Goal: Communication & Community: Answer question/provide support

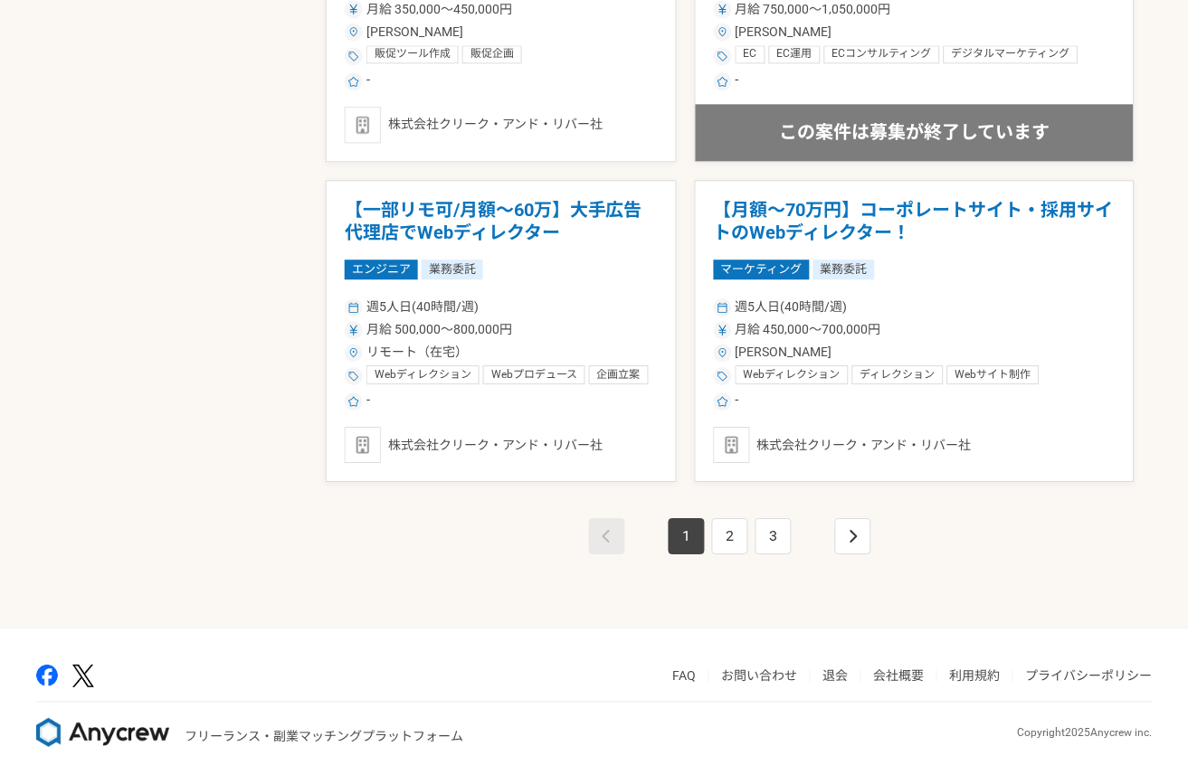
scroll to position [3081, 0]
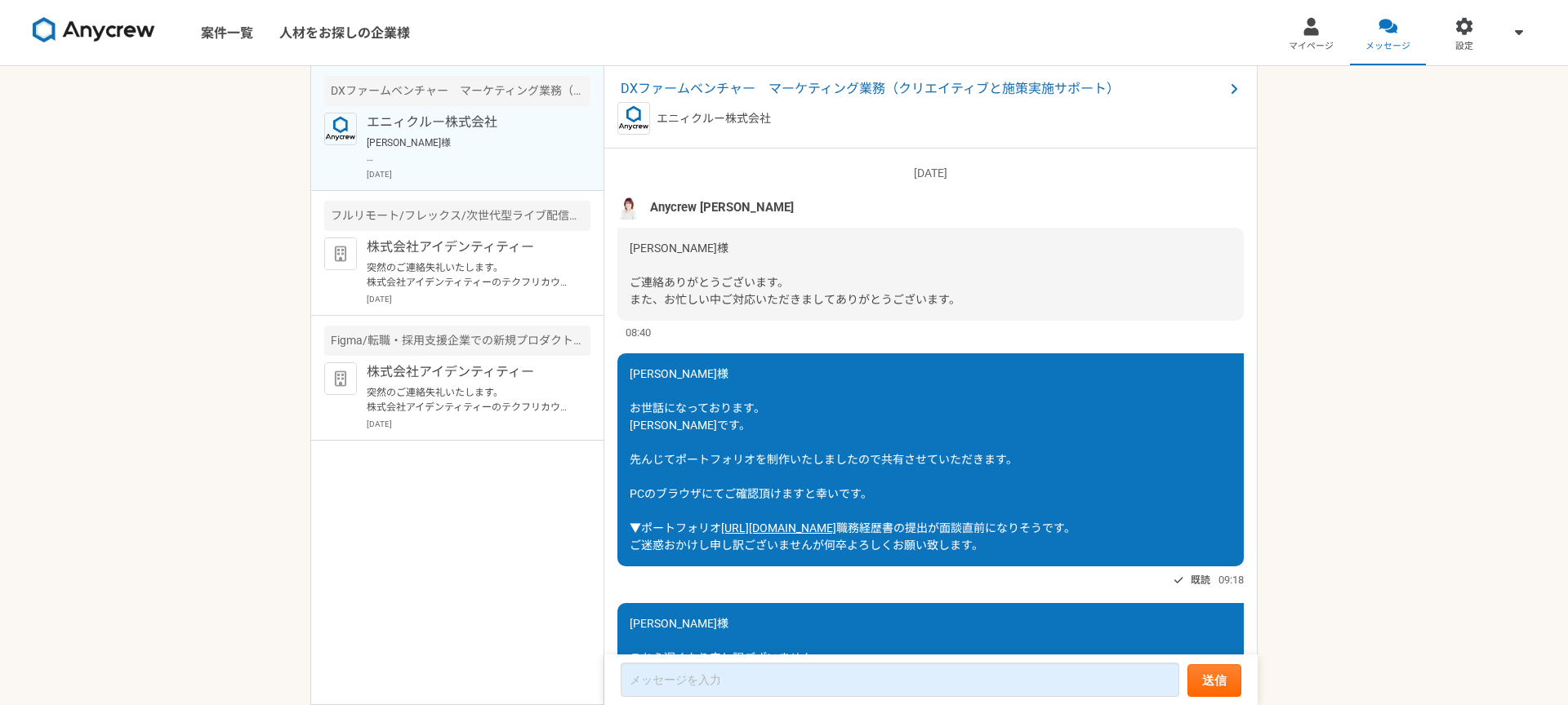
scroll to position [1965, 0]
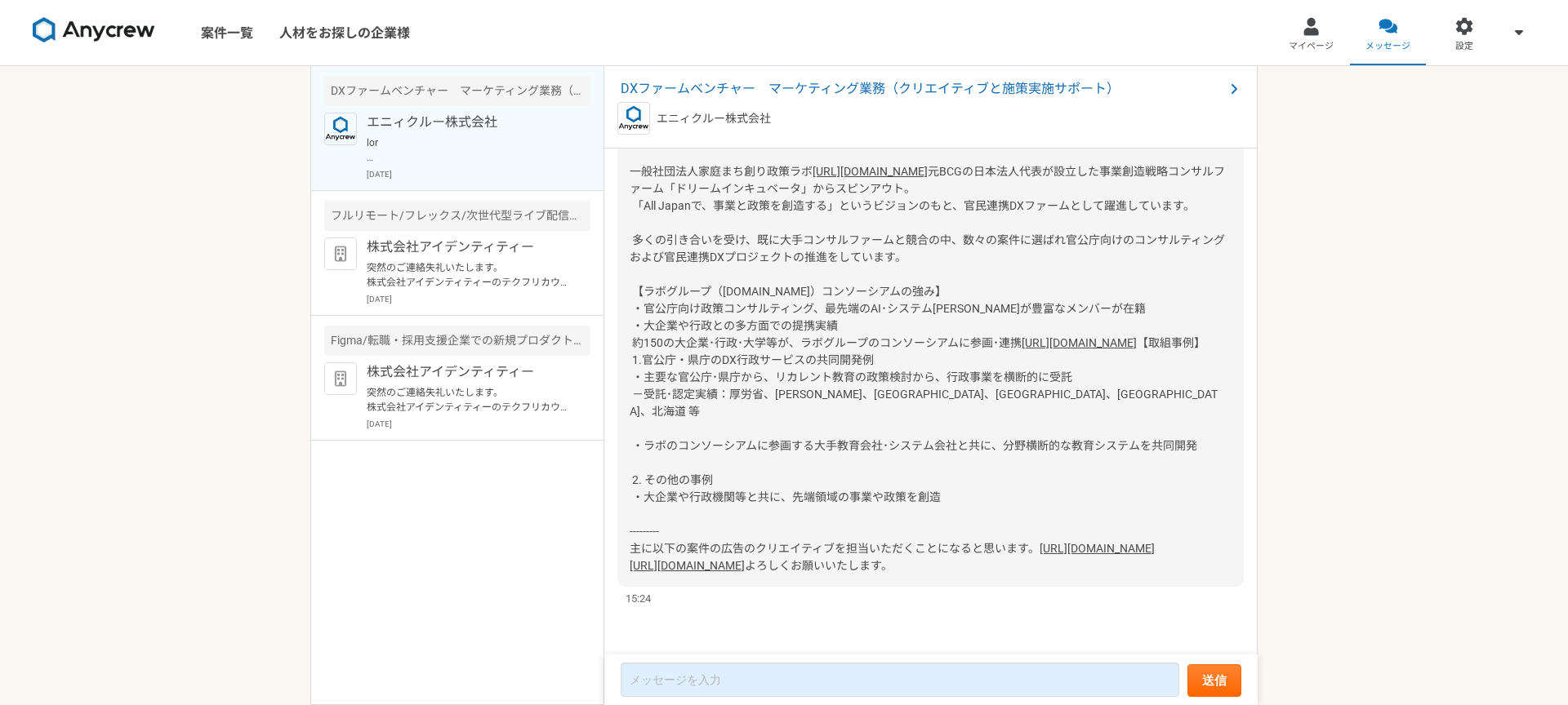
scroll to position [2583, 0]
click at [1039, 543] on link "[URL][DOMAIN_NAME]" at bounding box center [1097, 549] width 116 height 13
click at [693, 560] on link "[URL][DOMAIN_NAME]" at bounding box center [687, 566] width 116 height 13
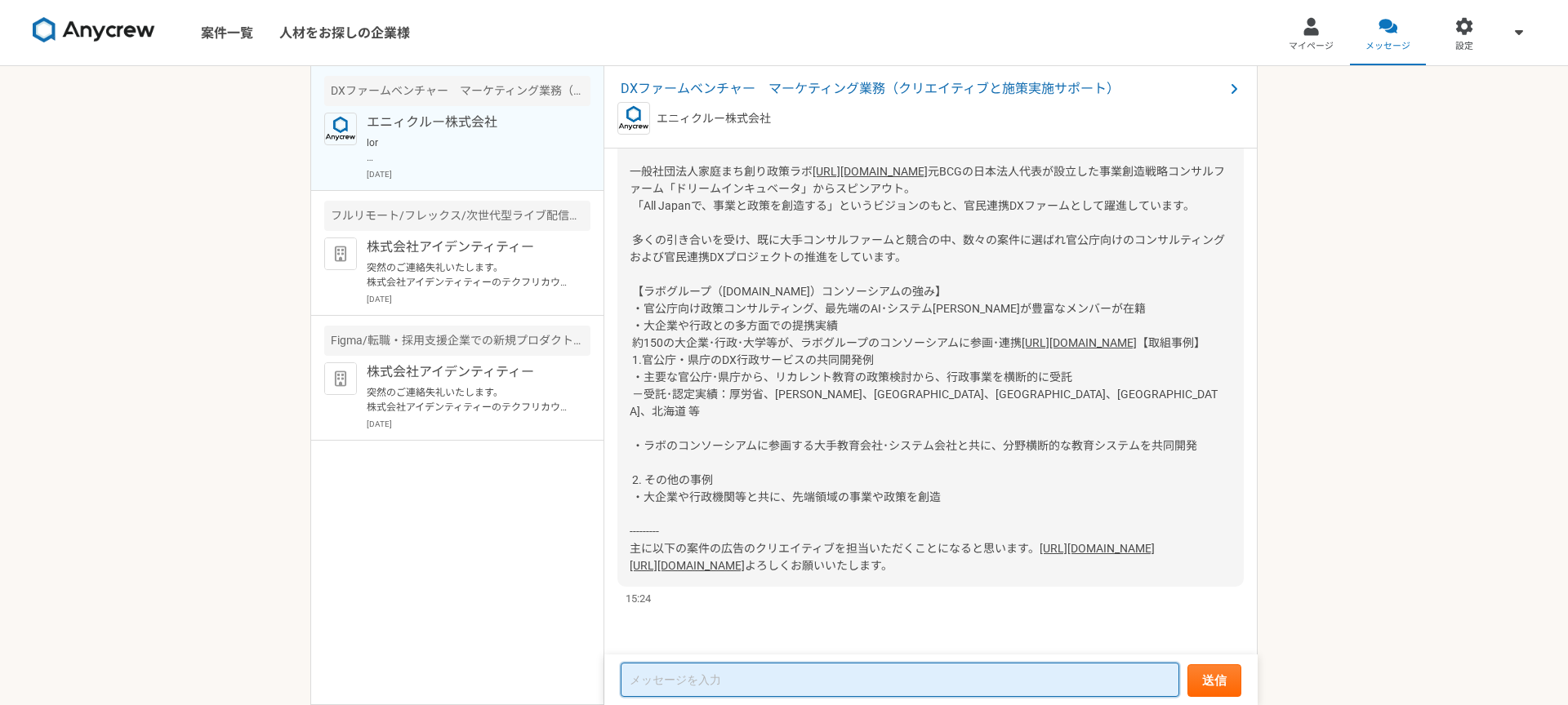
click at [699, 678] on textarea at bounding box center [899, 680] width 559 height 34
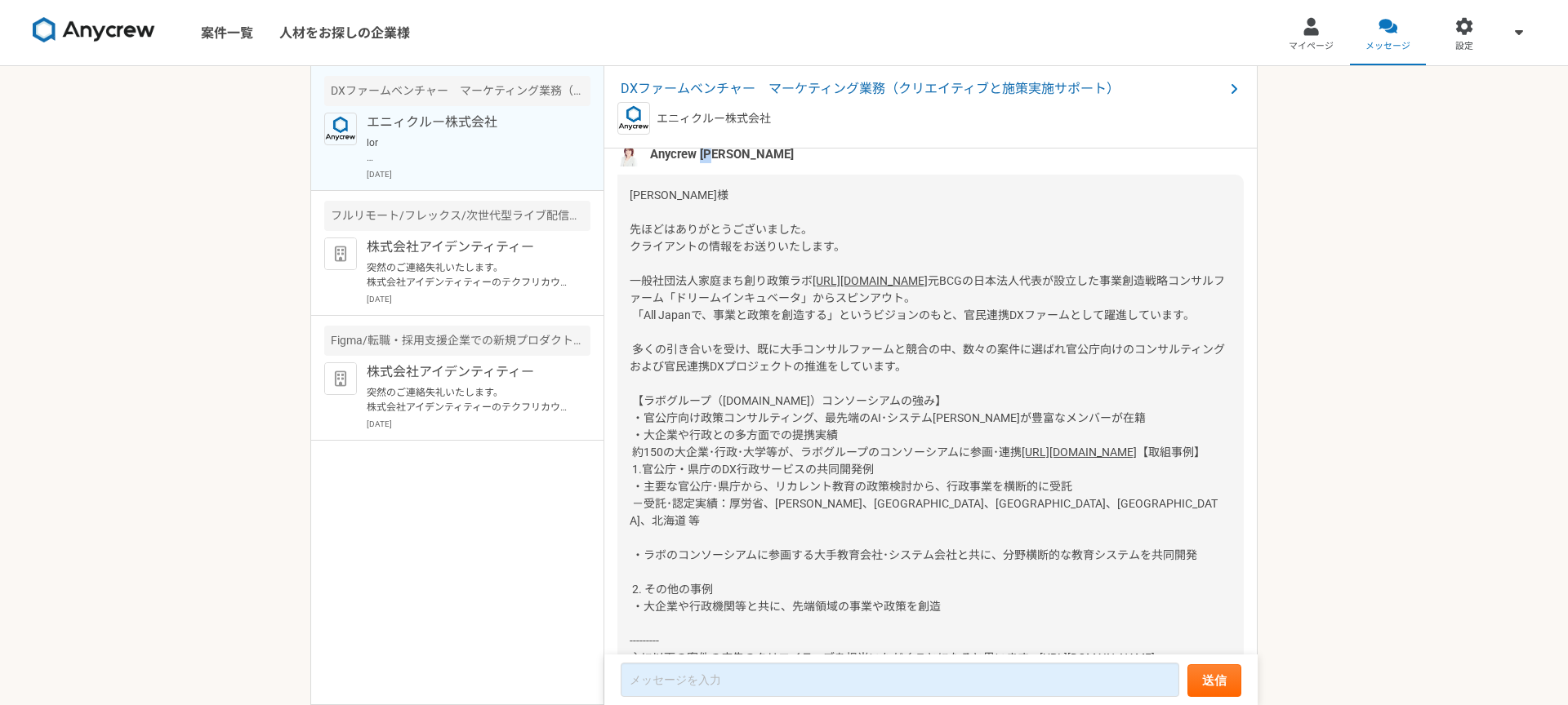
drag, startPoint x: 702, startPoint y: 344, endPoint x: 733, endPoint y: 344, distance: 31.0
click at [733, 167] on div "Anycrew [PERSON_NAME]" at bounding box center [931, 153] width 626 height 24
copy span "[PERSON_NAME]"
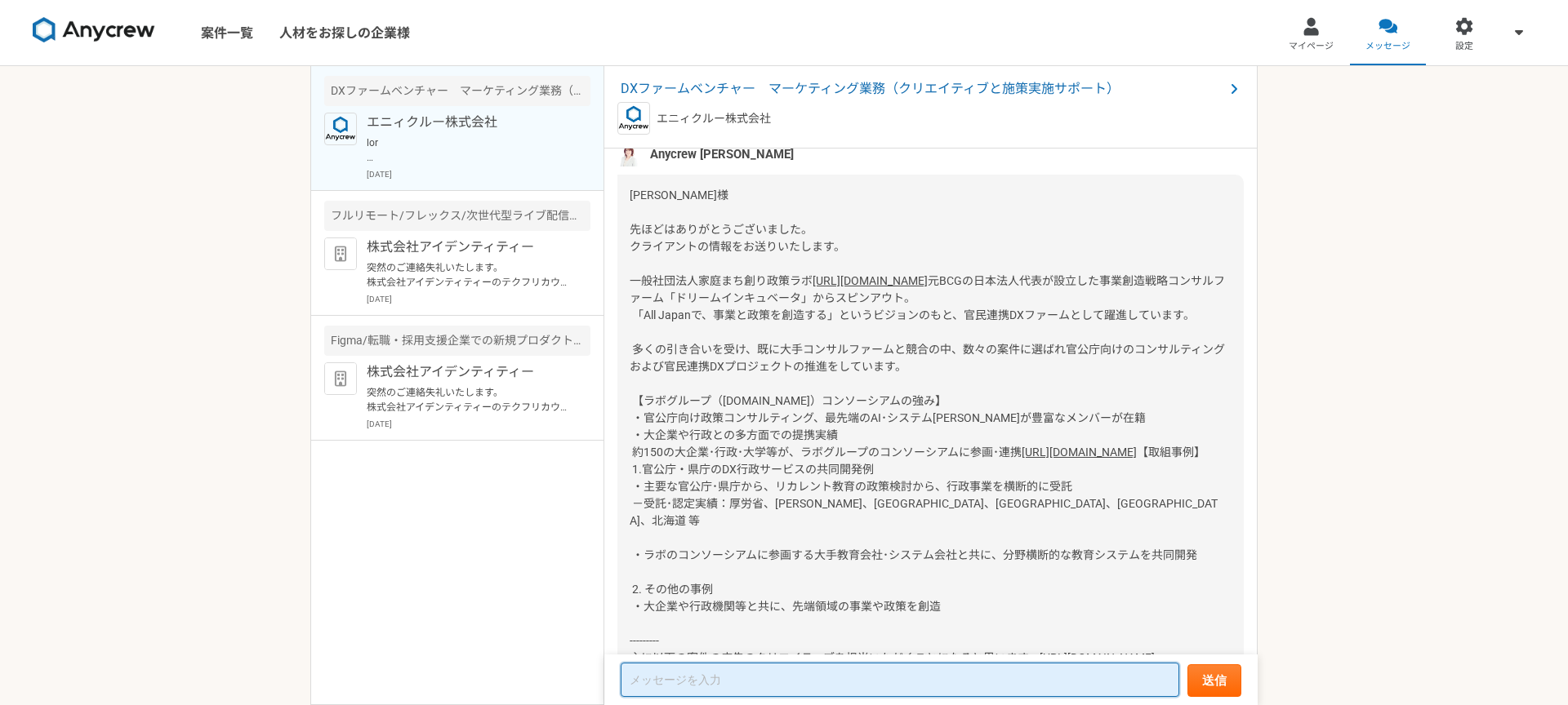
click at [656, 690] on textarea at bounding box center [899, 680] width 559 height 34
paste textarea "[PERSON_NAME]"
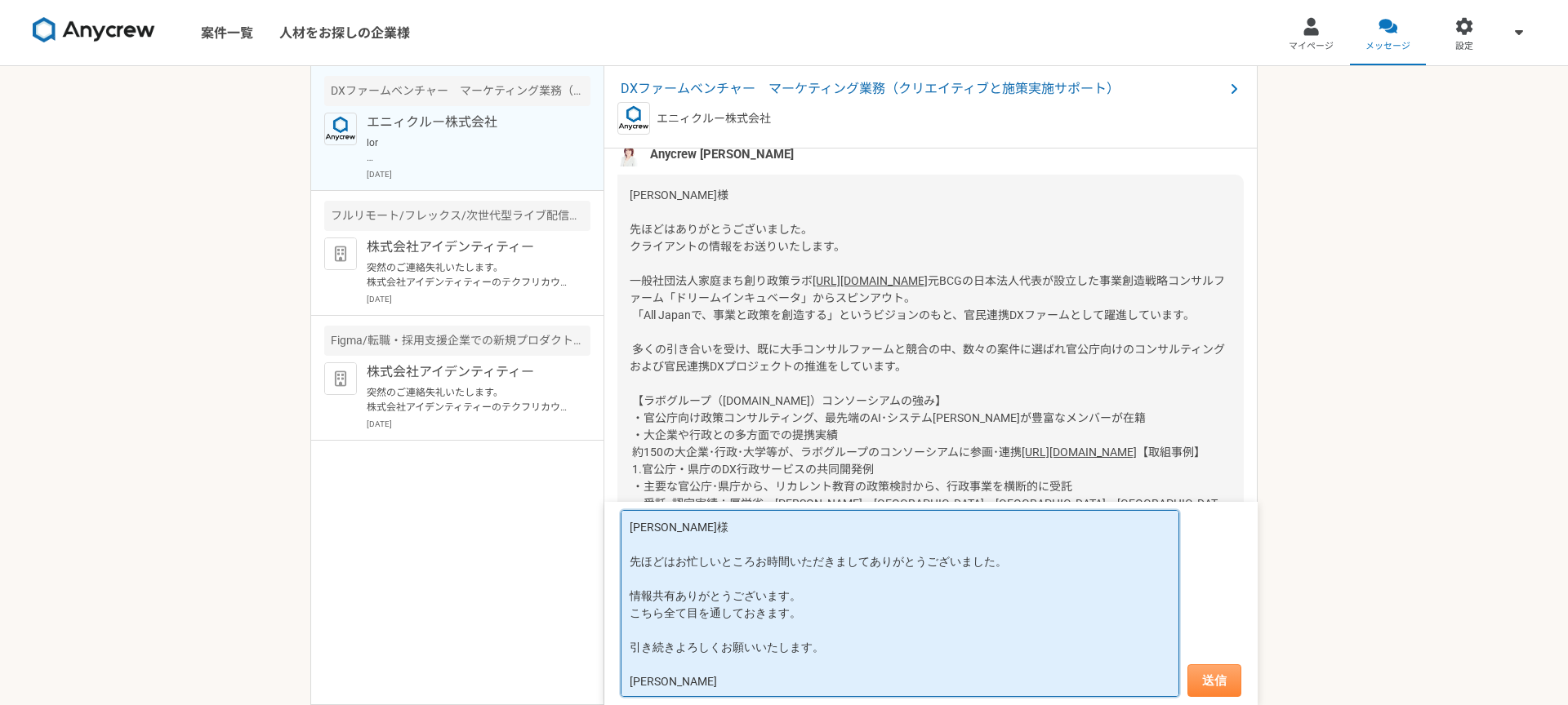
type textarea "[PERSON_NAME]様 先ほどはお忙しいところお時間いただきましてありがとうございました。 情報共有ありがとうございます。 こちら全て目を通しておきます…"
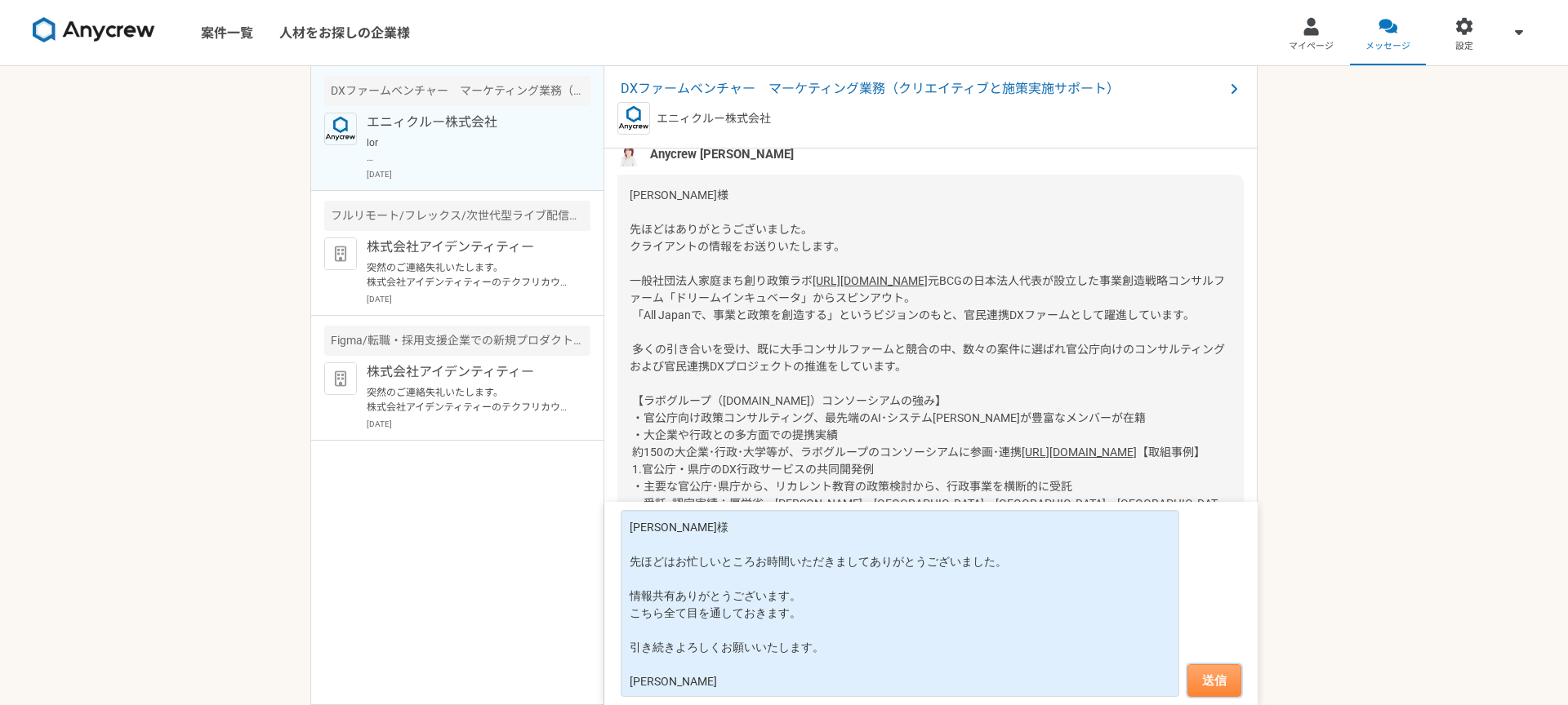
click at [1226, 676] on button "送信" at bounding box center [1214, 681] width 54 height 32
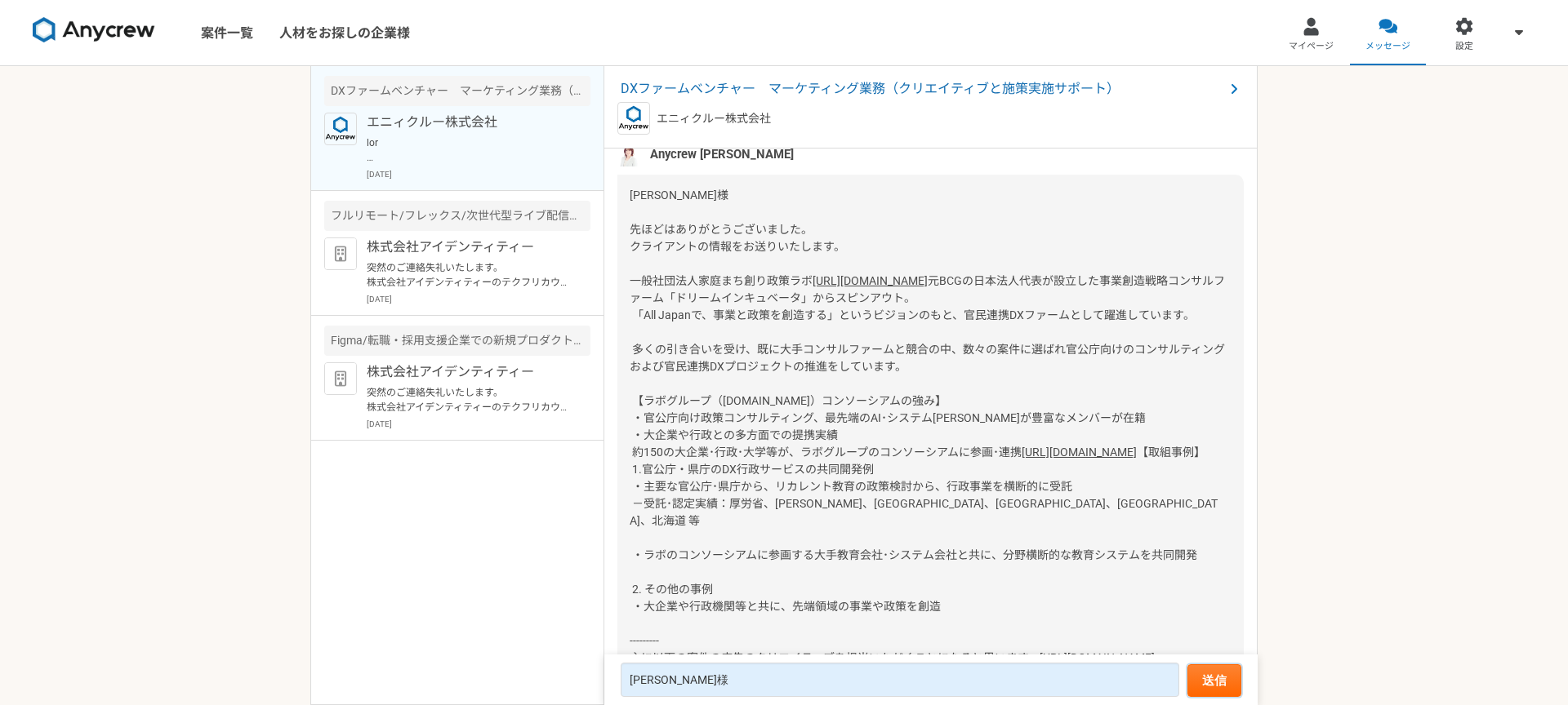
scroll to position [2476, 0]
